Goal: Navigation & Orientation: Find specific page/section

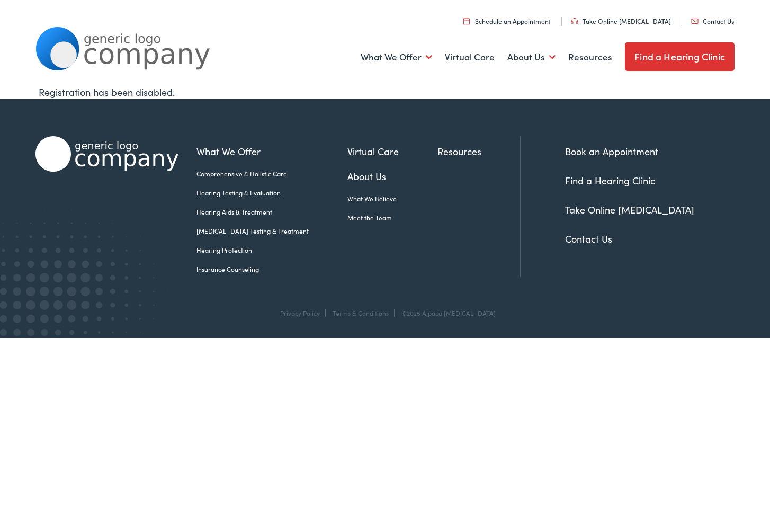
click at [661, 60] on link "Find a Hearing Clinic" at bounding box center [680, 56] width 110 height 29
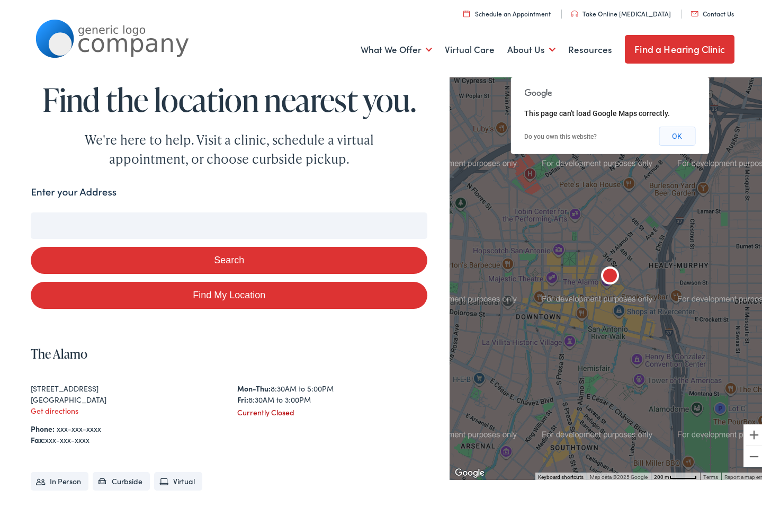
click at [674, 136] on button "OK" at bounding box center [677, 133] width 37 height 19
